Goal: Entertainment & Leisure: Consume media (video, audio)

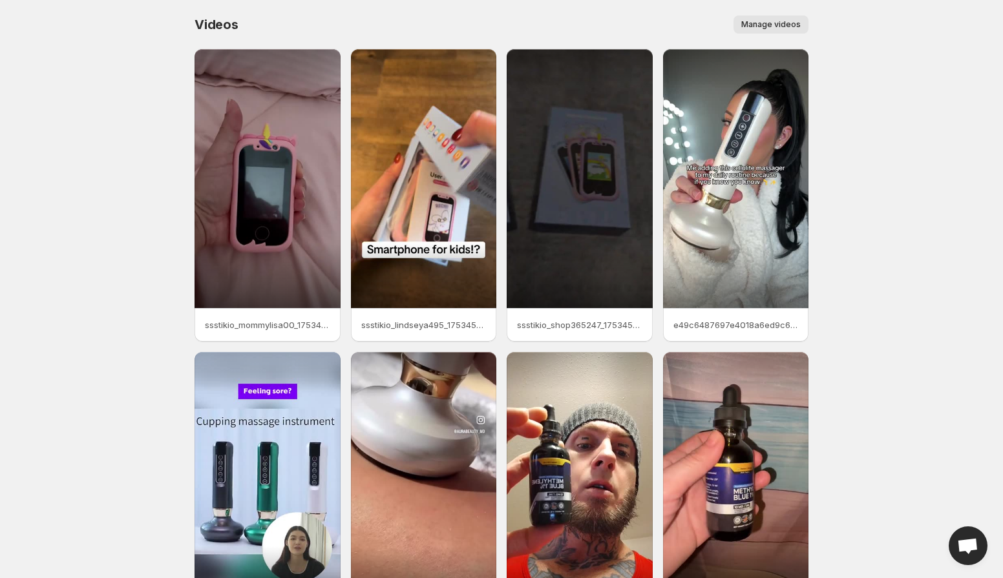
scroll to position [126, 0]
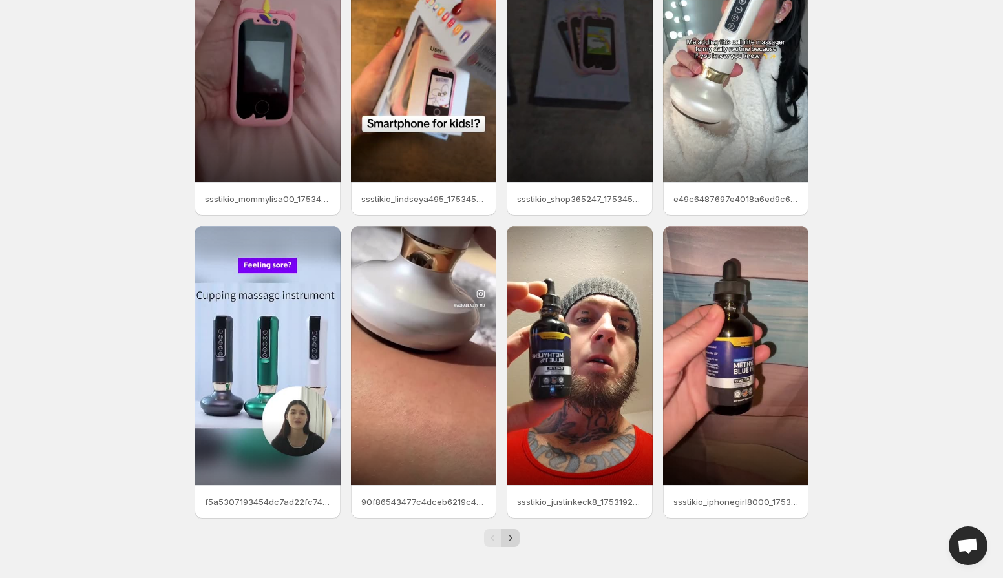
click at [508, 538] on icon "Next" at bounding box center [510, 538] width 13 height 13
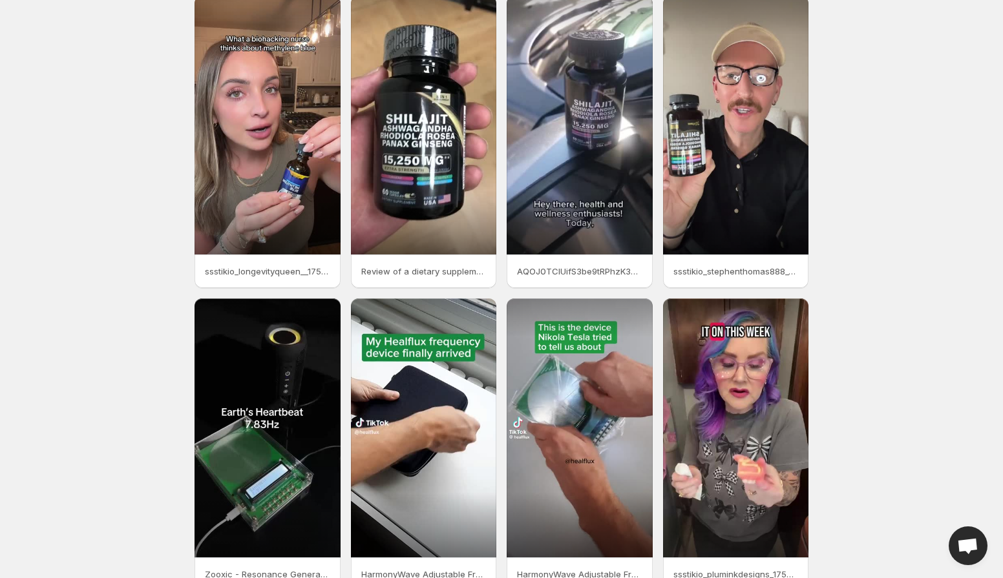
scroll to position [126, 0]
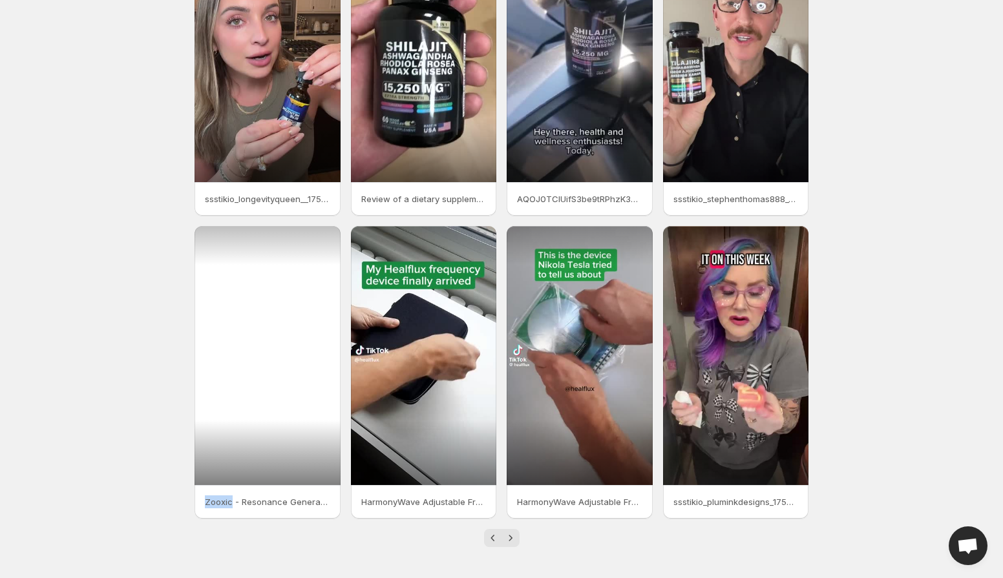
click at [280, 454] on div at bounding box center [267, 355] width 146 height 259
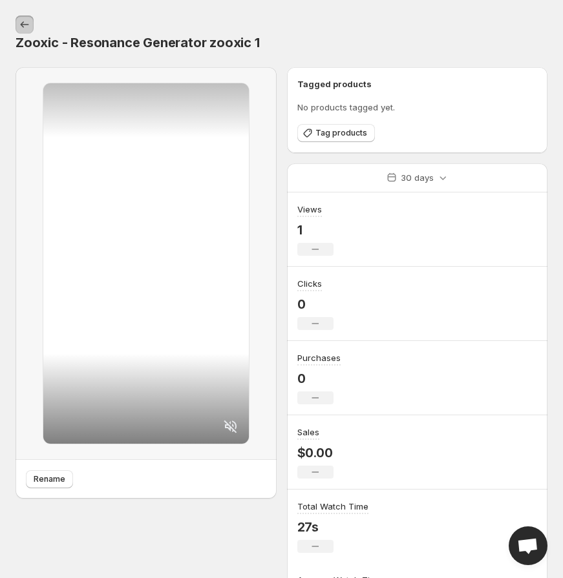
click at [28, 26] on icon "Settings" at bounding box center [24, 24] width 13 height 13
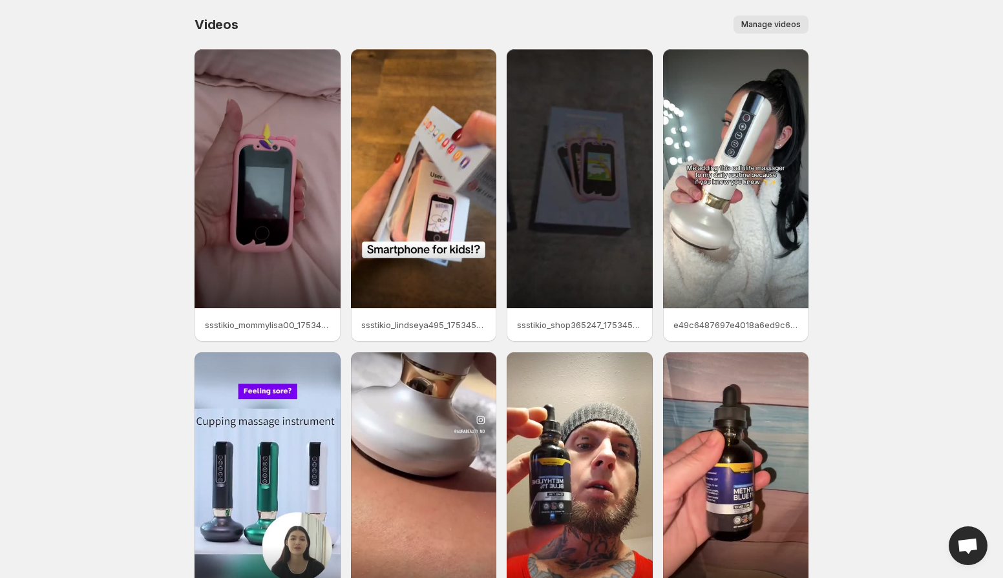
scroll to position [126, 0]
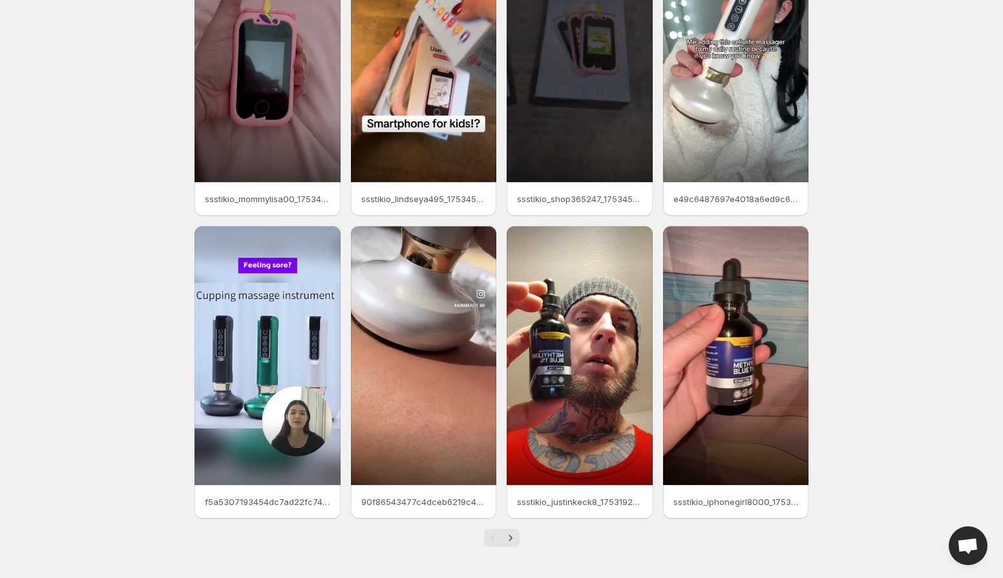
click at [499, 542] on div "Pagination" at bounding box center [493, 538] width 18 height 18
click at [506, 542] on icon "Next" at bounding box center [510, 538] width 13 height 13
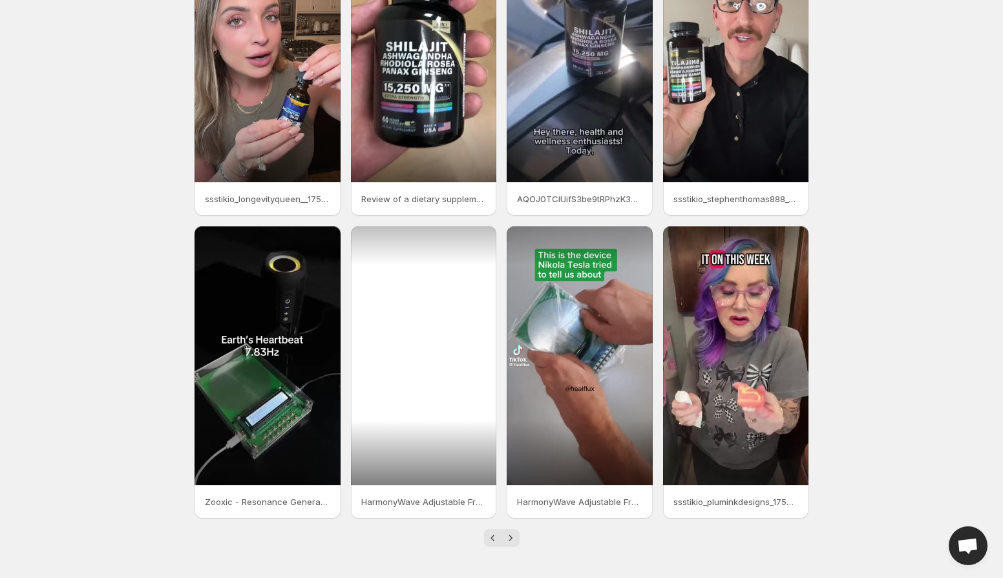
click at [447, 343] on div at bounding box center [424, 355] width 146 height 259
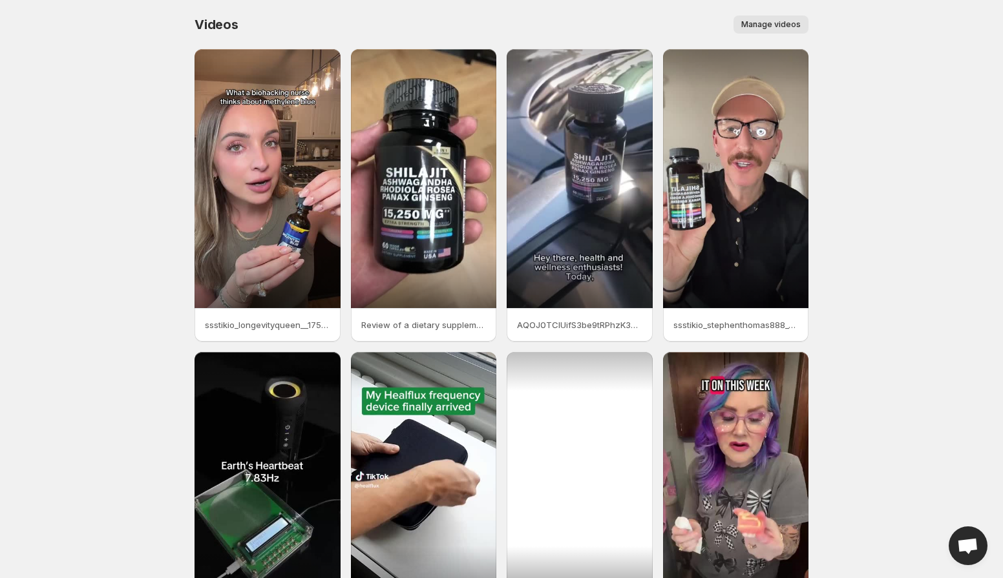
scroll to position [126, 0]
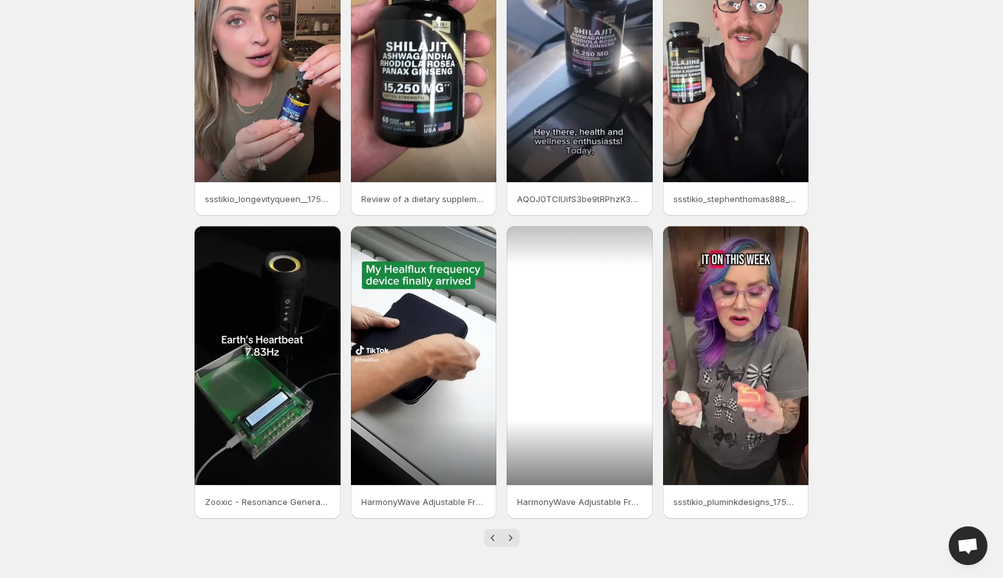
click at [589, 414] on div at bounding box center [580, 355] width 146 height 259
